Goal: Ask a question

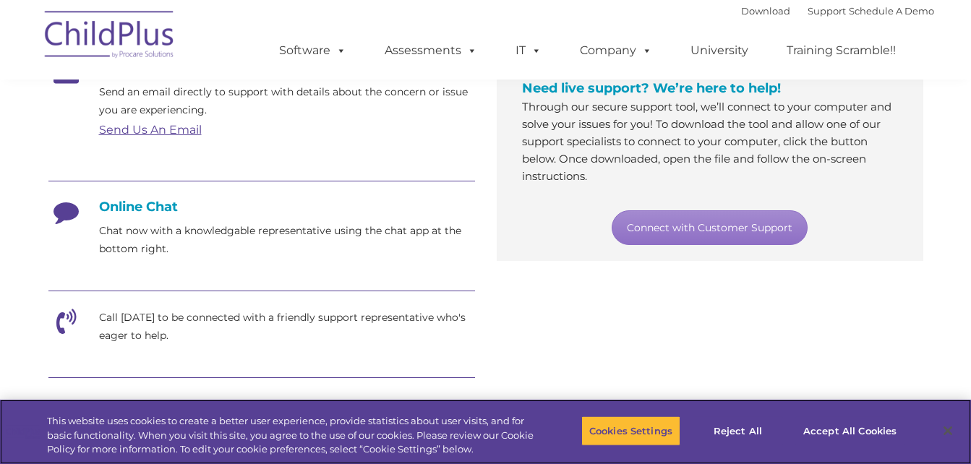
scroll to position [289, 0]
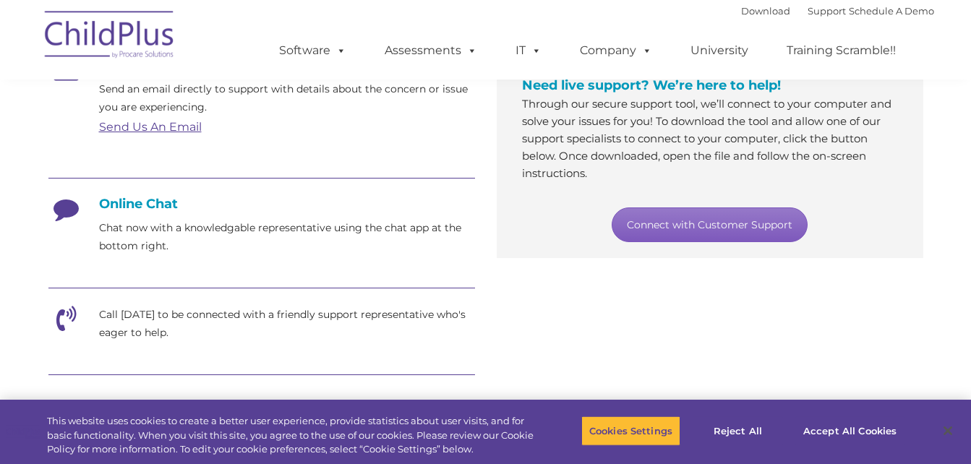
click at [667, 225] on link "Connect with Customer Support" at bounding box center [710, 225] width 196 height 35
click at [107, 210] on h4 "Online Chat" at bounding box center [261, 204] width 427 height 16
click at [737, 228] on link "Connect with Customer Support" at bounding box center [710, 225] width 196 height 35
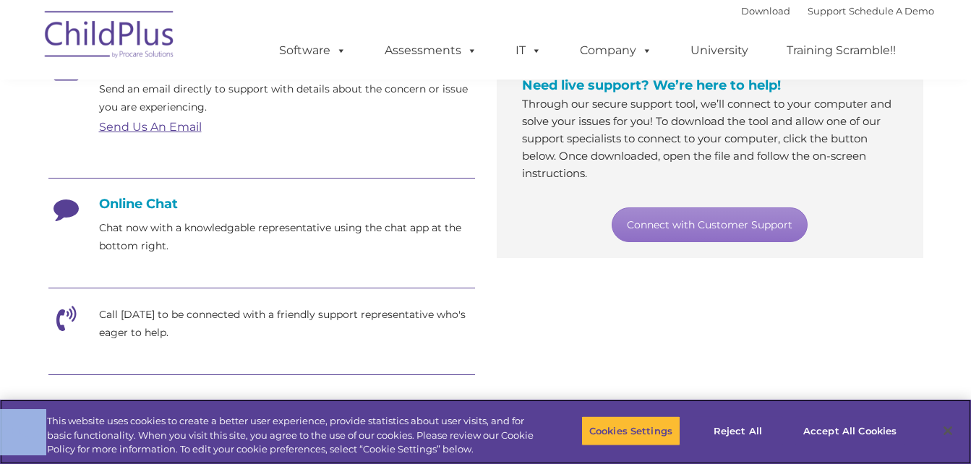
drag, startPoint x: 646, startPoint y: 402, endPoint x: 653, endPoint y: 372, distance: 31.1
click at [653, 372] on body "Download Support | Schedule A Demo  MENU MENU Software ChildPlus: The original…" at bounding box center [485, 268] width 971 height 1115
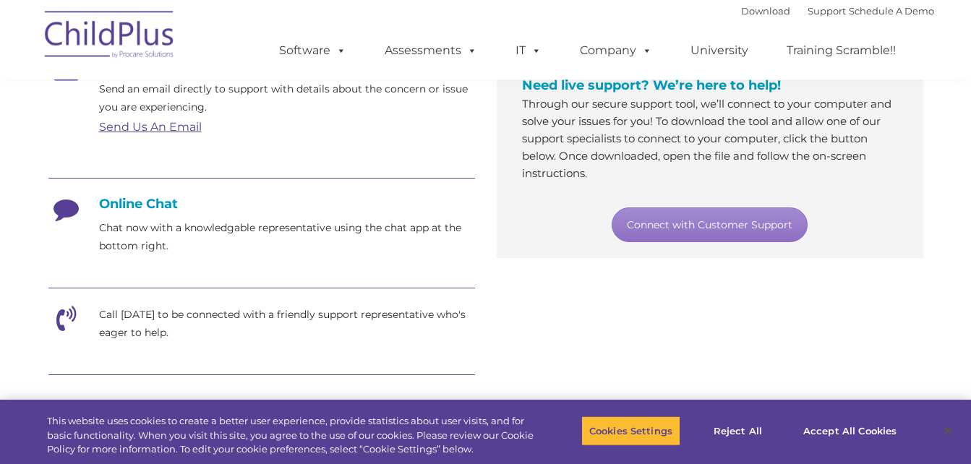
click at [129, 207] on h4 "Online Chat" at bounding box center [261, 204] width 427 height 16
click at [152, 235] on p "Chat now with a knowledgable representative using the chat app at the bottom ri…" at bounding box center [287, 237] width 376 height 36
click at [154, 235] on p "Chat now with a knowledgable representative using the chat app at the bottom ri…" at bounding box center [287, 237] width 376 height 36
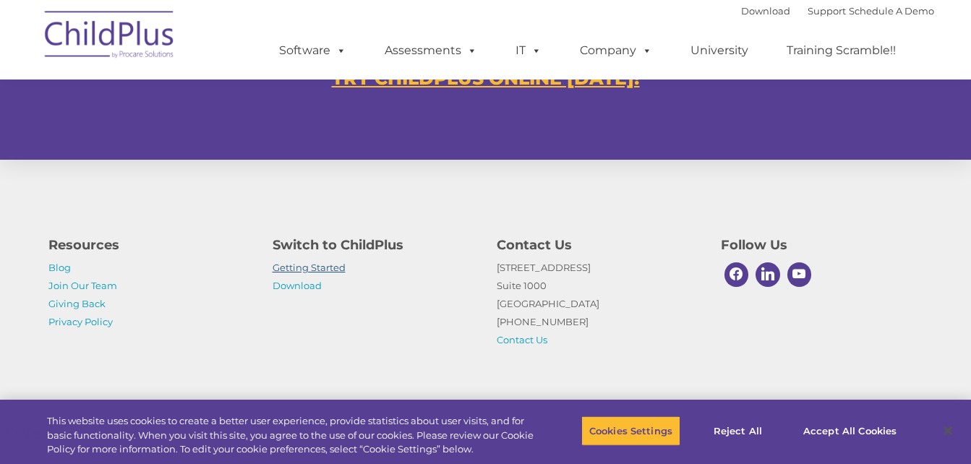
scroll to position [959, 0]
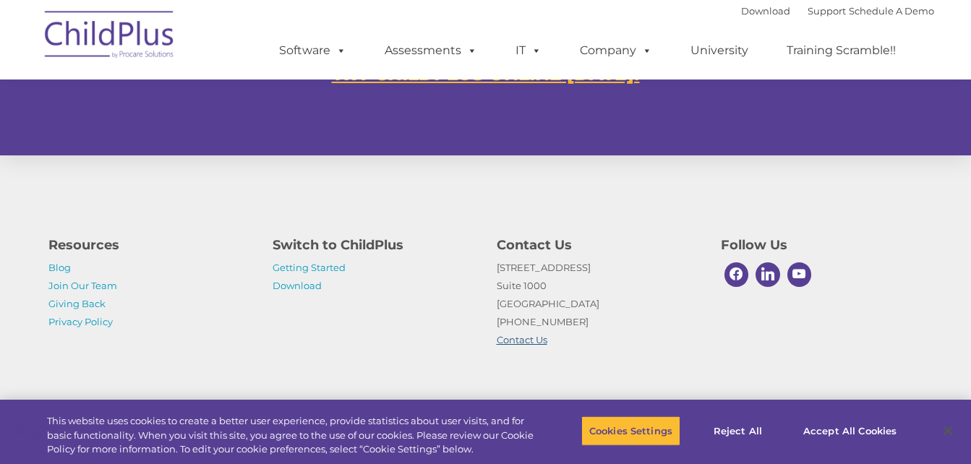
click at [530, 342] on link "Contact Us" at bounding box center [522, 340] width 51 height 12
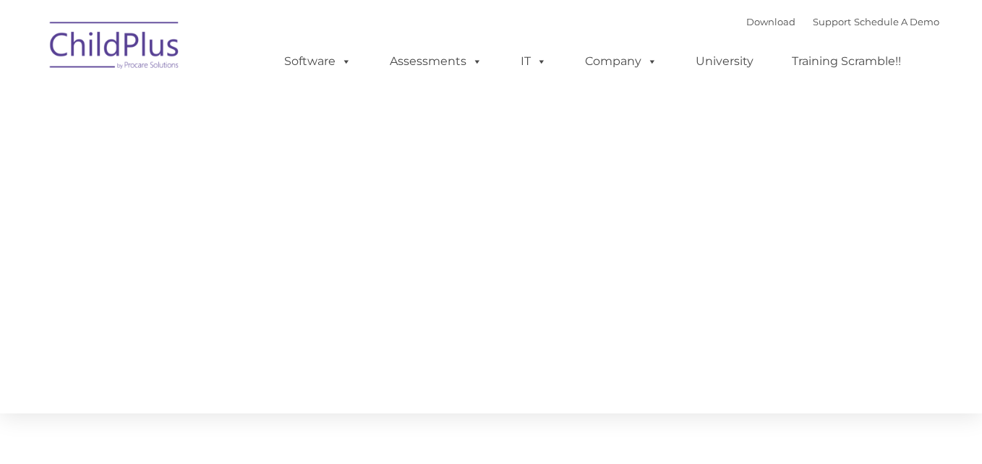
type input ""
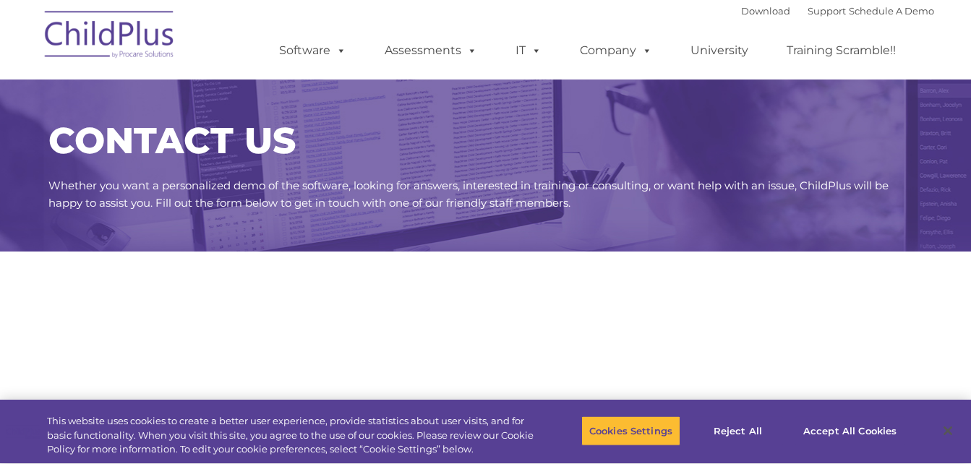
select select "MEDIUM"
